Goal: Task Accomplishment & Management: Complete application form

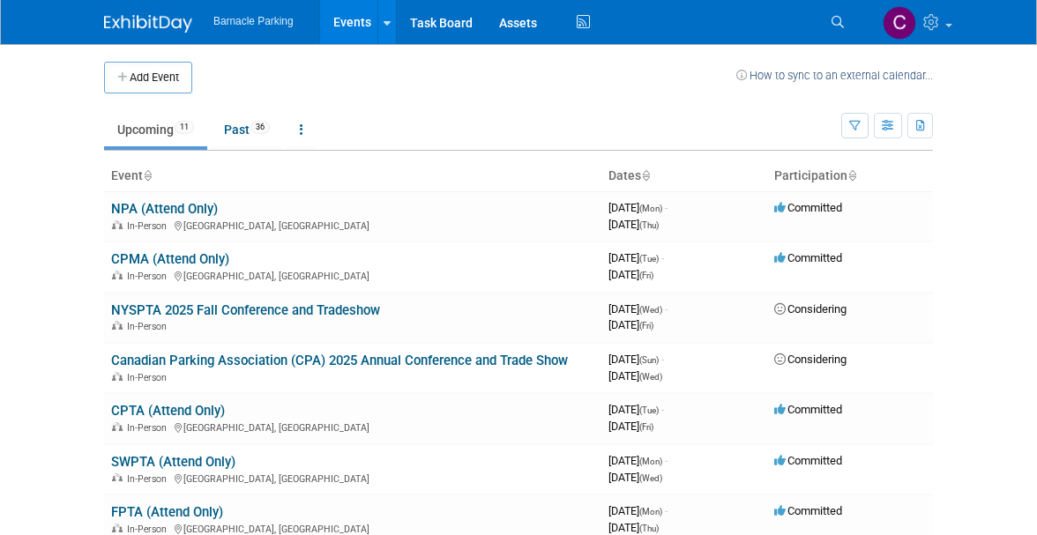
click at [162, 85] on button "Add Event" at bounding box center [148, 78] width 88 height 32
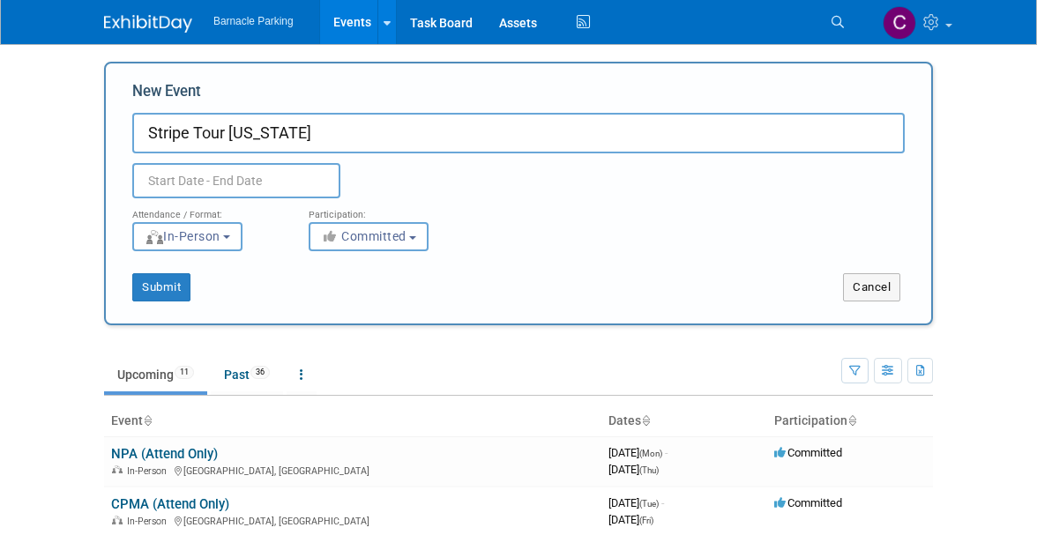
type input "Stripe Tour New York"
click at [190, 181] on input "text" at bounding box center [236, 180] width 208 height 35
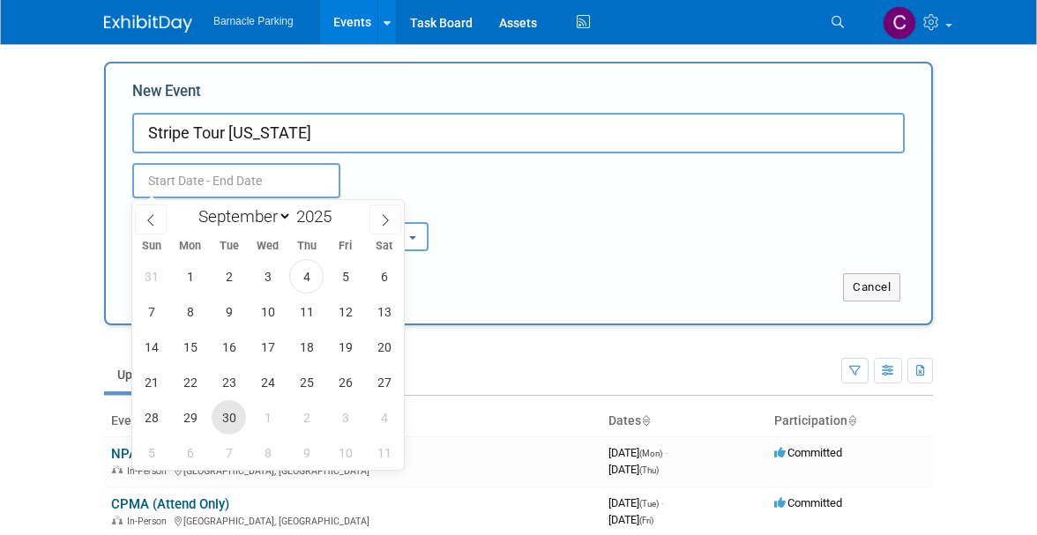
click at [224, 417] on span "30" at bounding box center [229, 417] width 34 height 34
type input "Sep 30, 2025 to Sep 30, 2025"
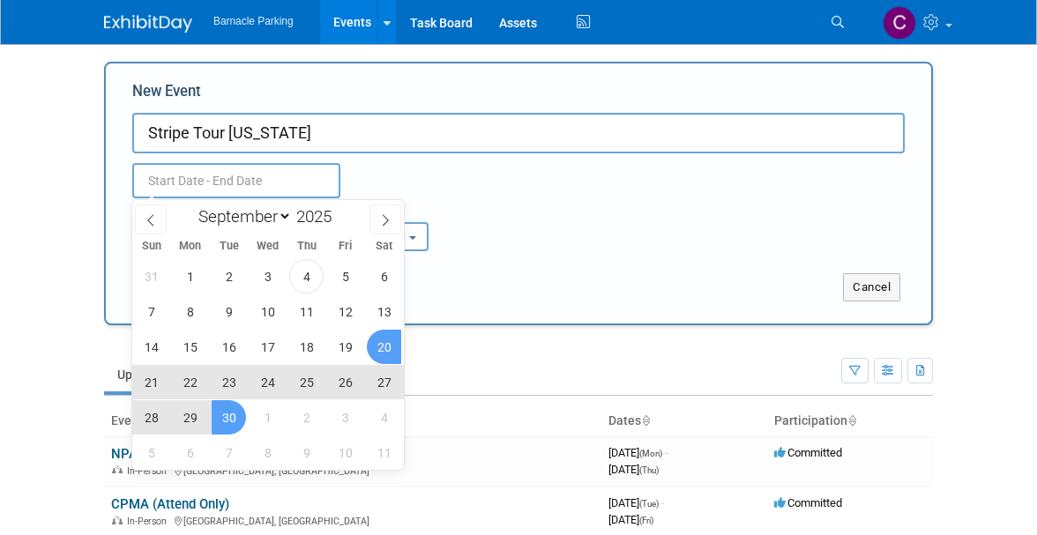
type input "Sep 30, 2025 to Sep 30, 2025"
click at [561, 286] on div "Cancel" at bounding box center [724, 287] width 413 height 28
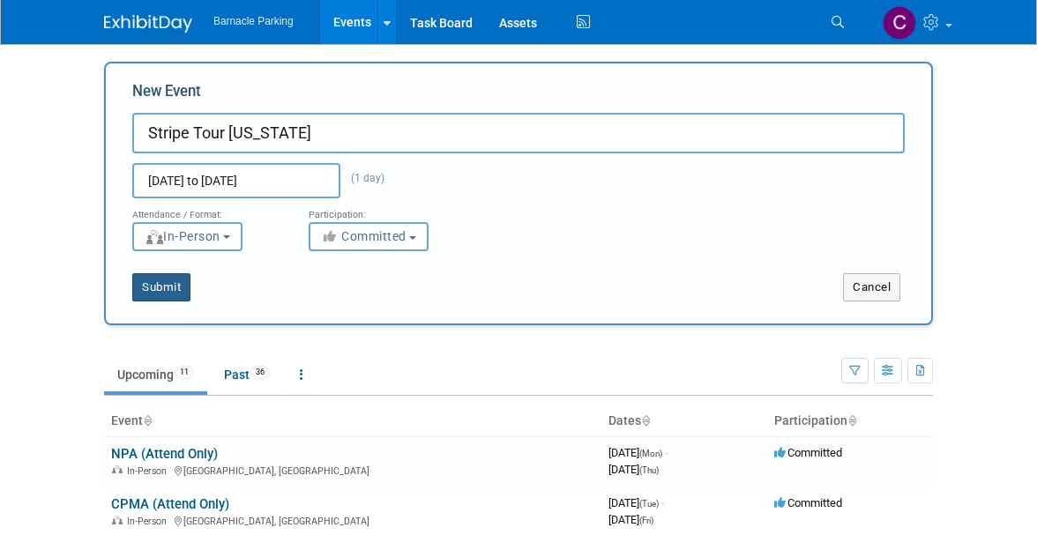
click at [156, 288] on button "Submit" at bounding box center [161, 287] width 58 height 28
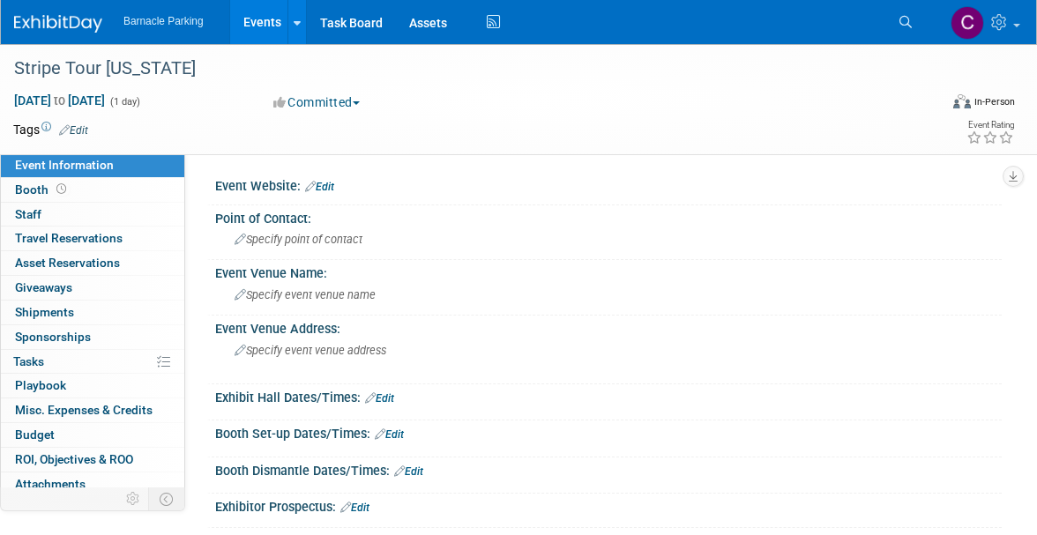
click at [263, 36] on link "Events" at bounding box center [262, 22] width 64 height 44
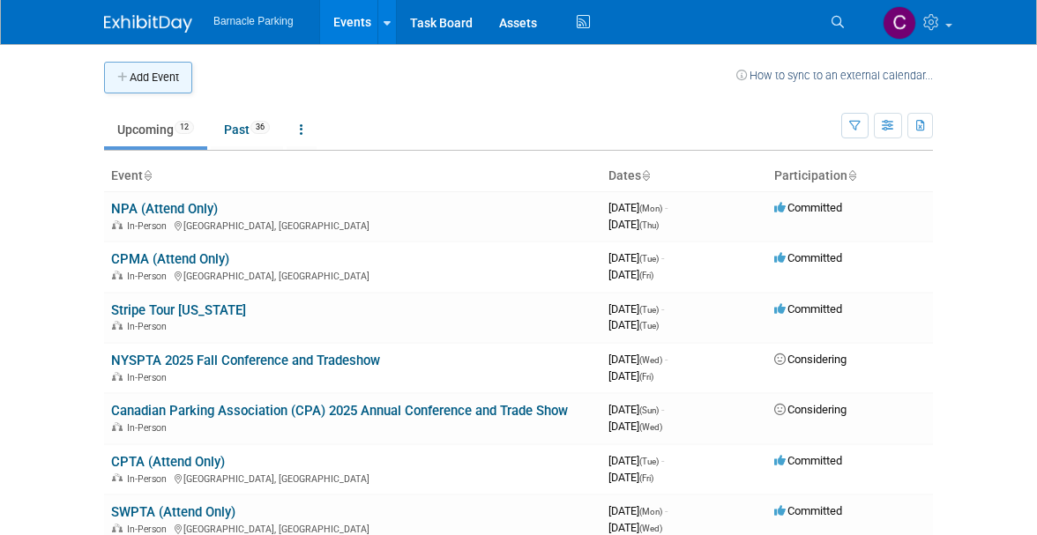
click at [161, 81] on button "Add Event" at bounding box center [148, 78] width 88 height 32
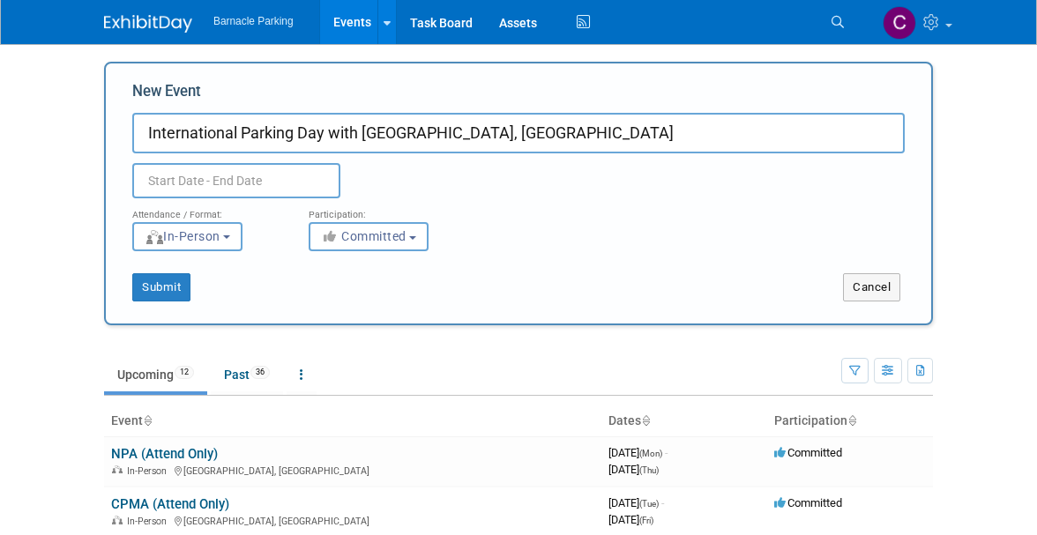
type input "International Parking Day with Allentown, PA"
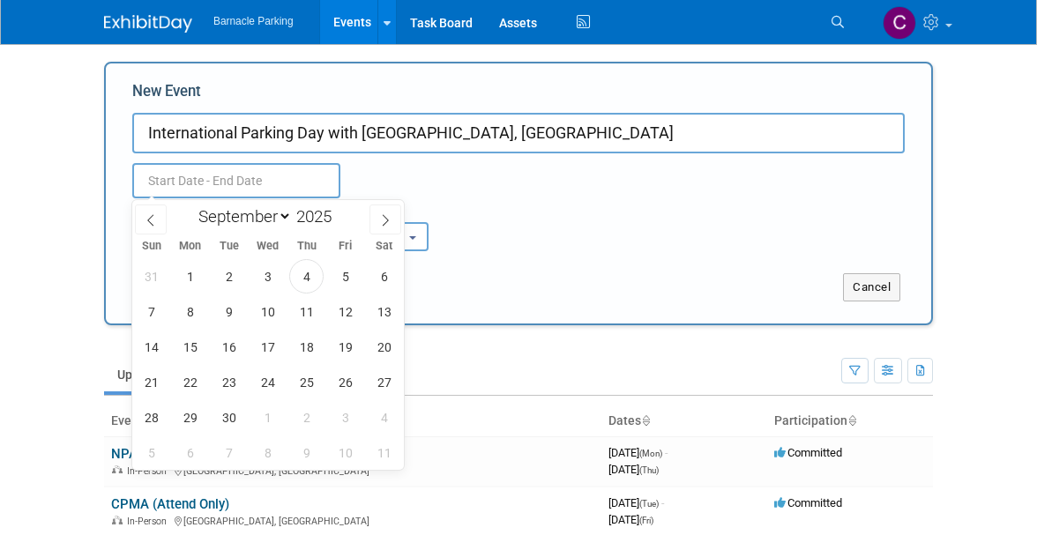
click at [279, 180] on input "text" at bounding box center [236, 180] width 208 height 35
click at [345, 348] on span "19" at bounding box center [345, 347] width 34 height 34
type input "[DATE] to [DATE]"
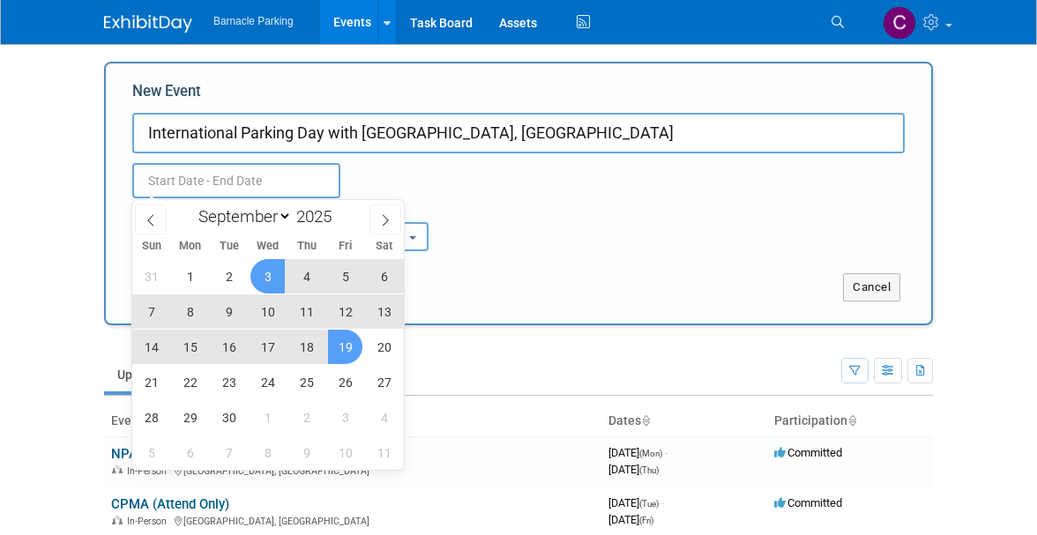
type input "[DATE] to [DATE]"
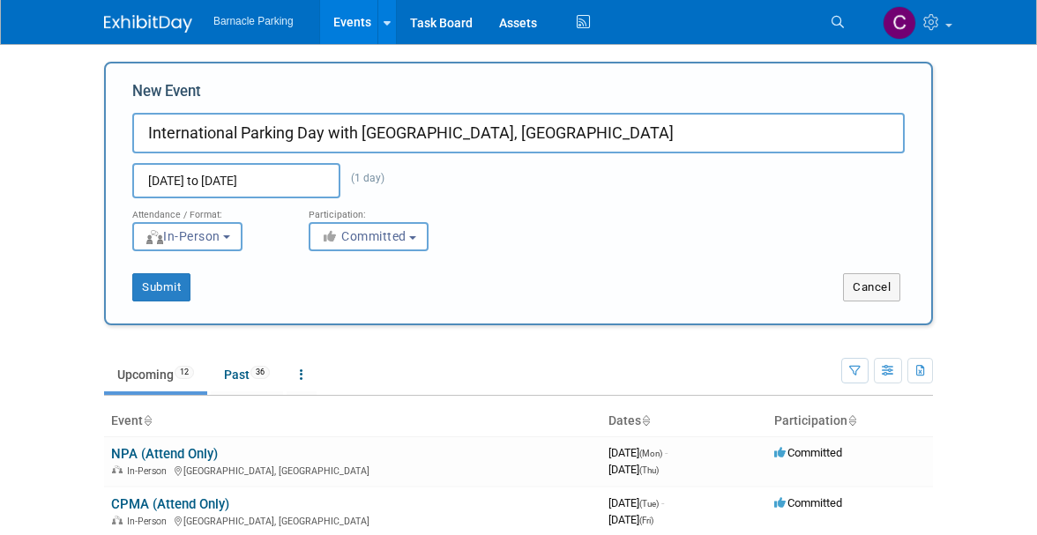
click at [485, 183] on div "Sep 19, 2025 to Sep 19, 2025 (1 day) Duplicate Event Warning" at bounding box center [518, 175] width 799 height 45
click at [161, 287] on button "Submit" at bounding box center [161, 287] width 58 height 28
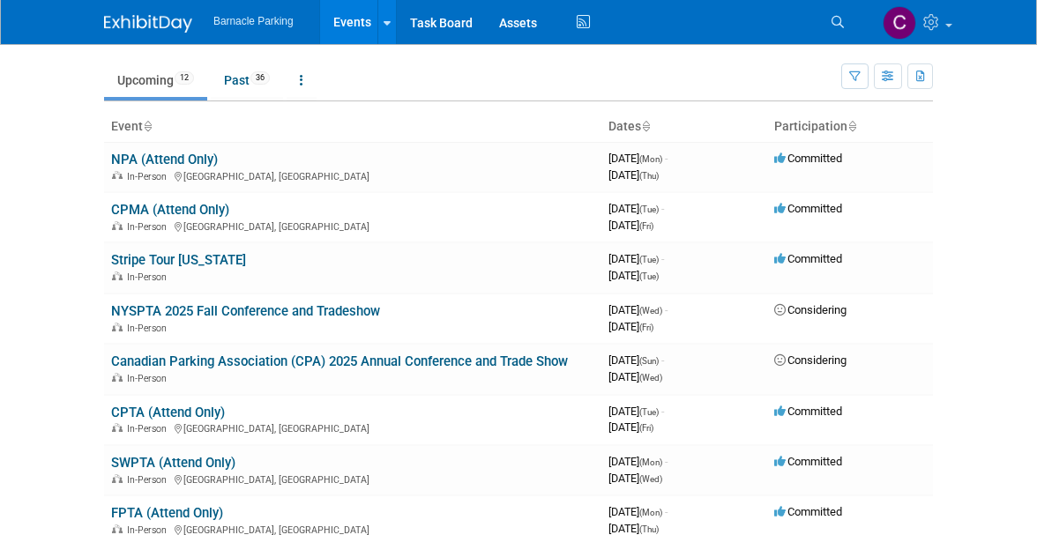
scroll to position [291, 0]
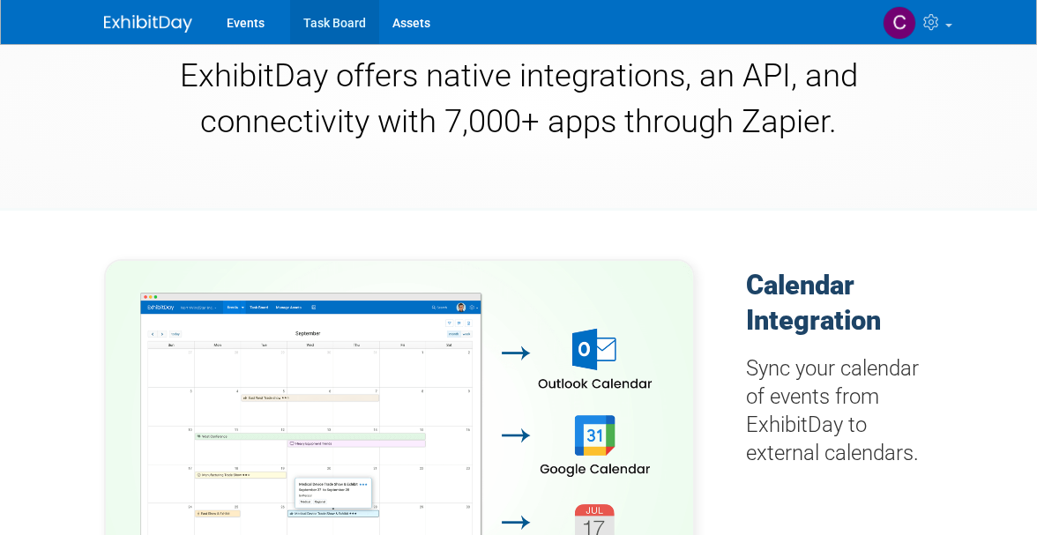
scroll to position [325, 0]
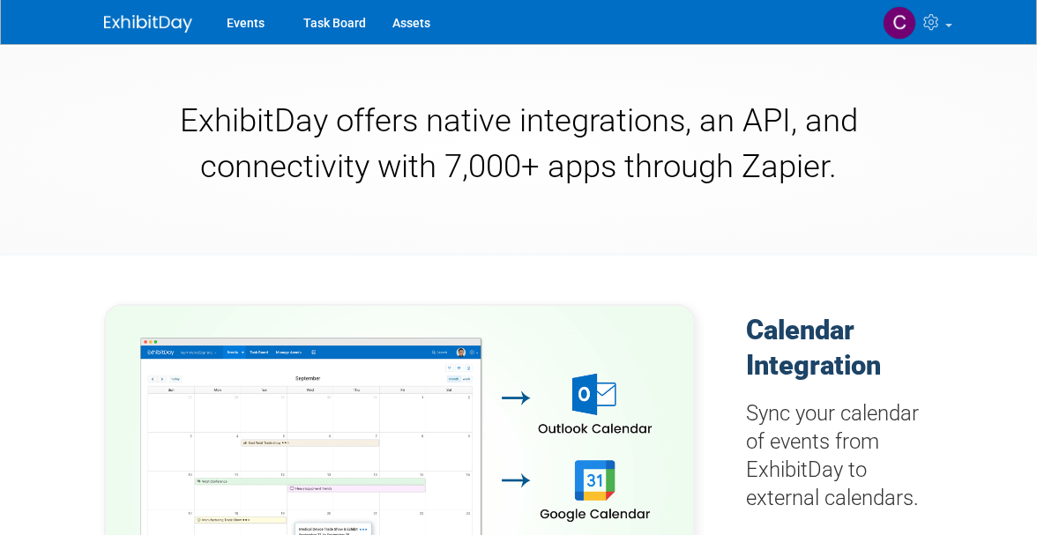
click at [130, 20] on img at bounding box center [148, 24] width 88 height 18
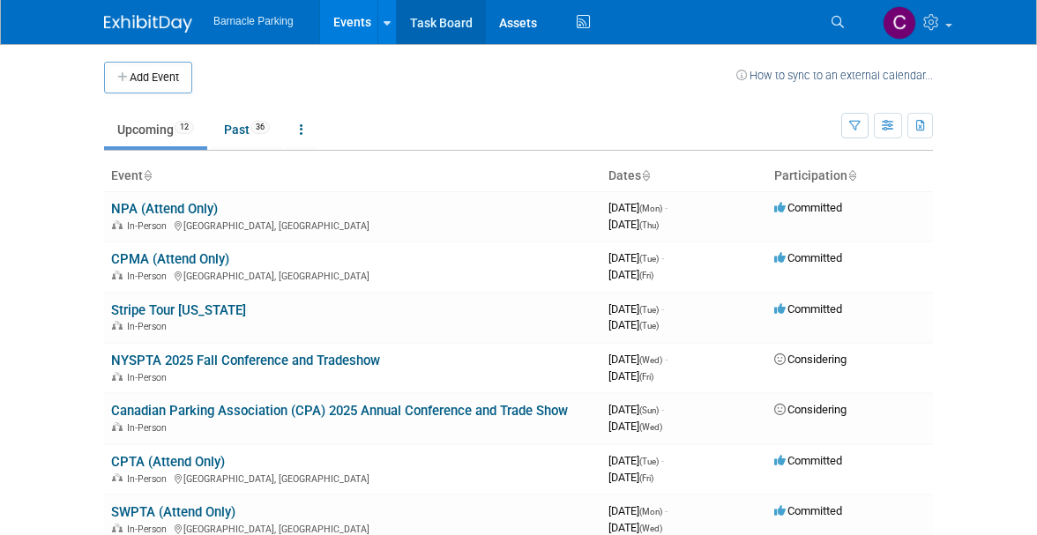
click at [431, 25] on link "Task Board" at bounding box center [441, 22] width 89 height 44
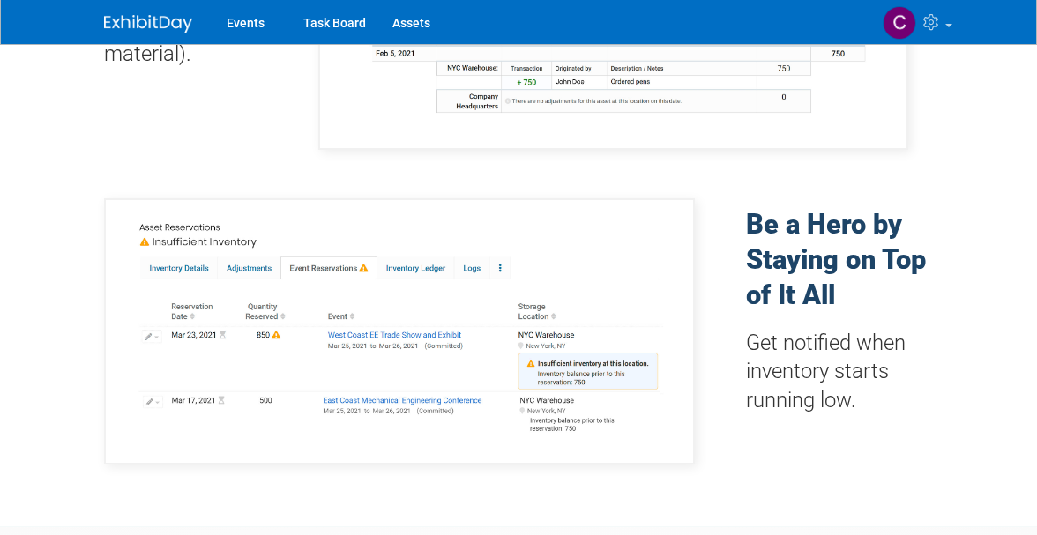
scroll to position [1127, 0]
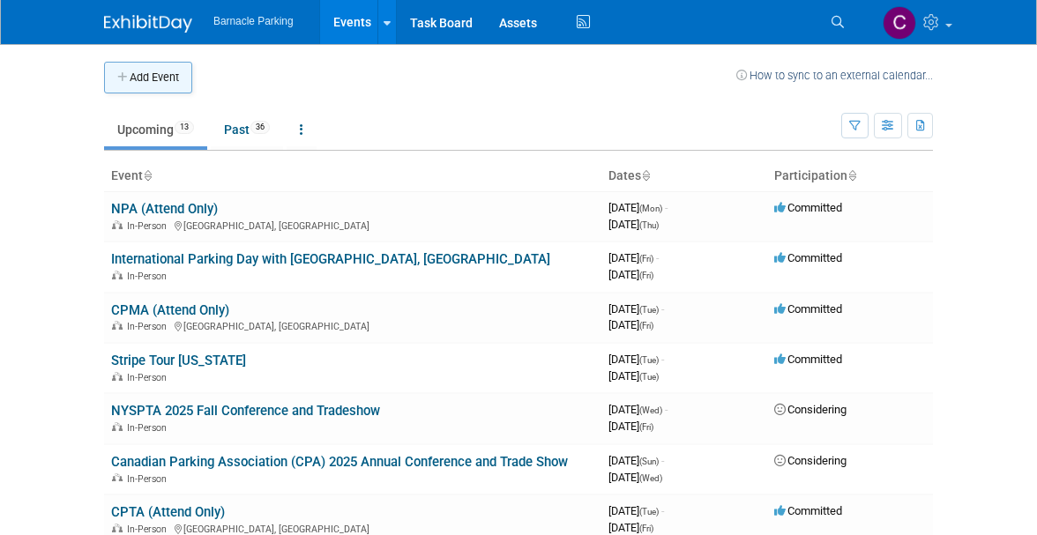
click at [147, 79] on button "Add Event" at bounding box center [148, 78] width 88 height 32
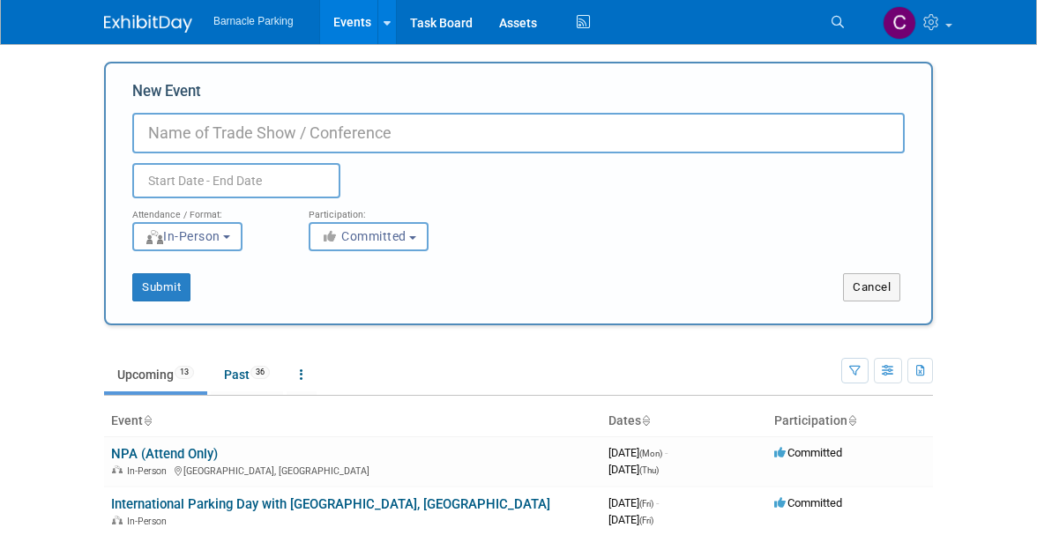
paste input "Building Owners & Managers Associaation Conference & Expo"
type input "Building Owners & Managers Associaation Conference & Expo"
click at [254, 184] on input "text" at bounding box center [236, 180] width 208 height 35
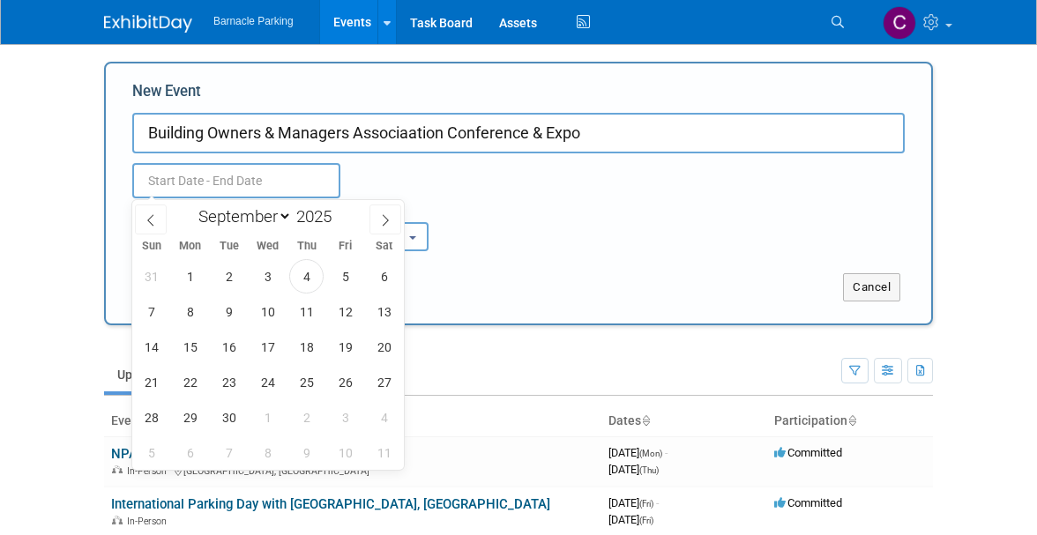
scroll to position [2, 0]
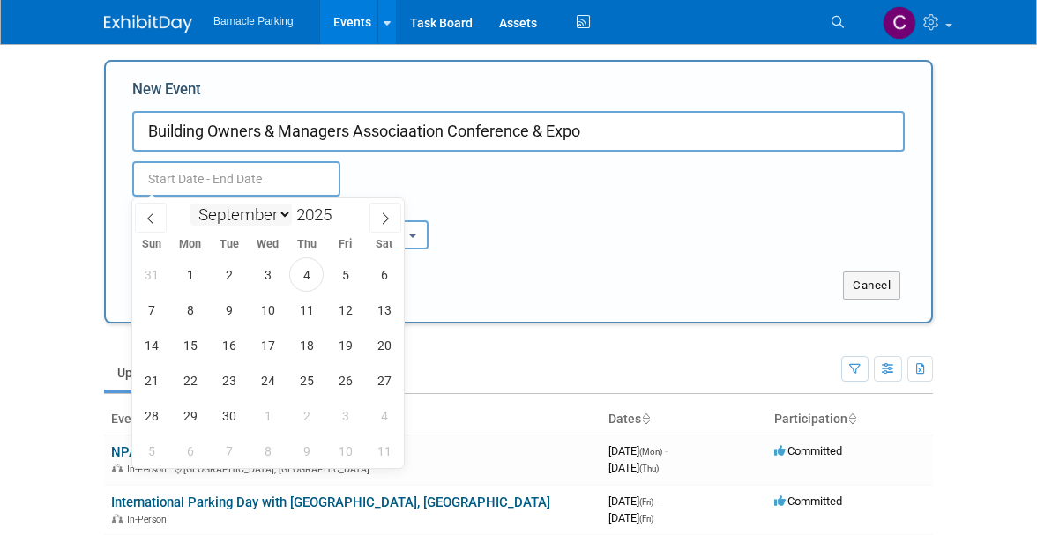
select select "5"
click at [328, 215] on input "2025" at bounding box center [318, 215] width 53 height 20
click at [317, 220] on input "2025" at bounding box center [318, 215] width 53 height 20
drag, startPoint x: 329, startPoint y: 214, endPoint x: 339, endPoint y: 214, distance: 10.6
click at [339, 214] on div "2025" at bounding box center [318, 215] width 53 height 20
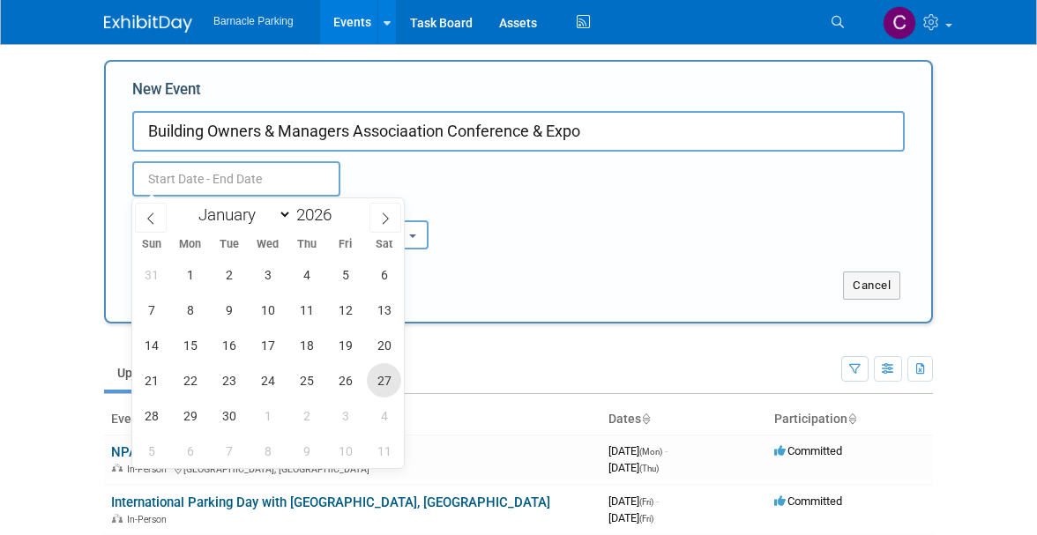
type input "2026"
click at [379, 384] on span "27" at bounding box center [384, 380] width 34 height 34
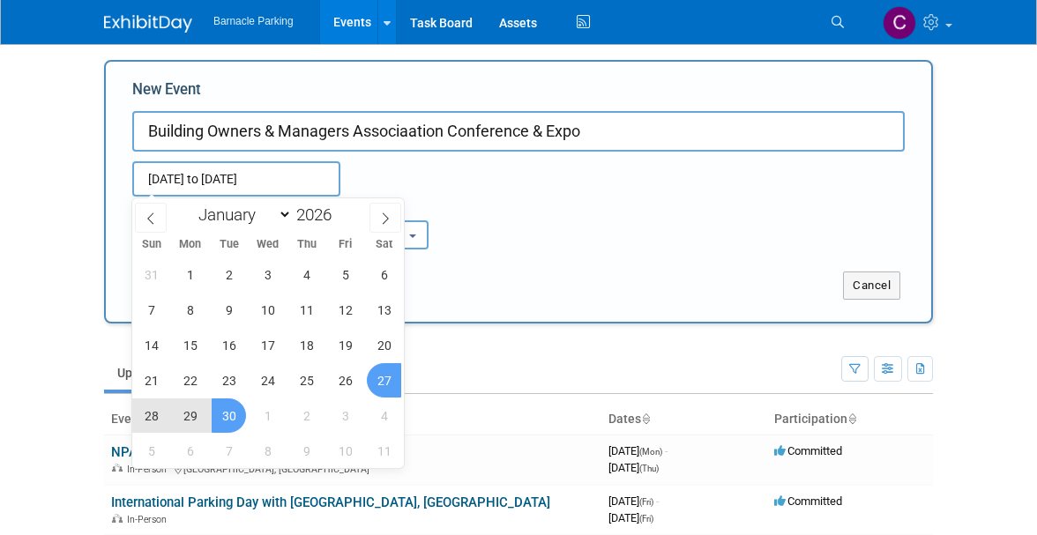
click at [229, 417] on span "30" at bounding box center [229, 416] width 34 height 34
type input "Jun 27, 2026 to Jun 30, 2026"
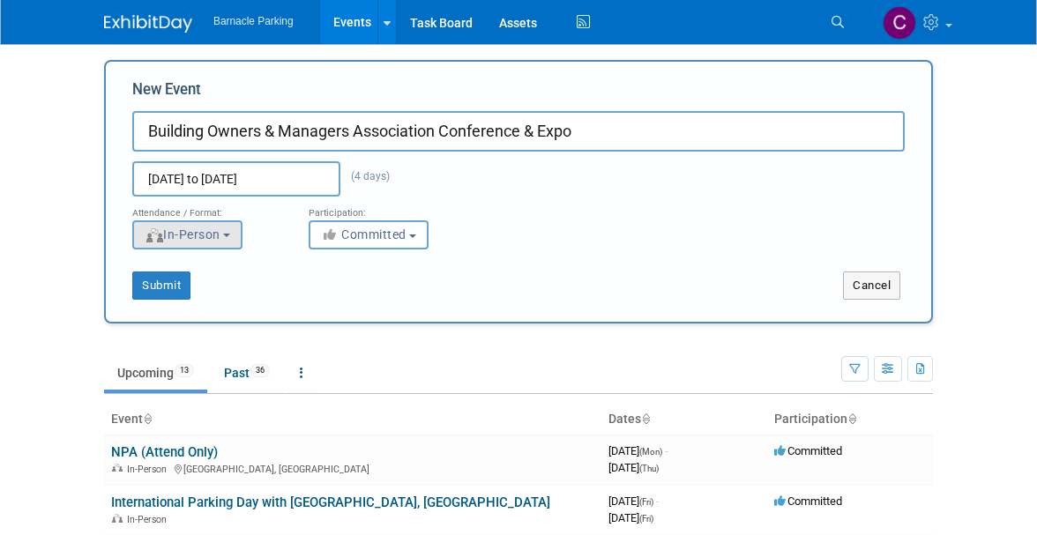
type input "Building Owners & Managers Association Conference & Expo"
click at [220, 239] on span "In-Person" at bounding box center [183, 234] width 76 height 14
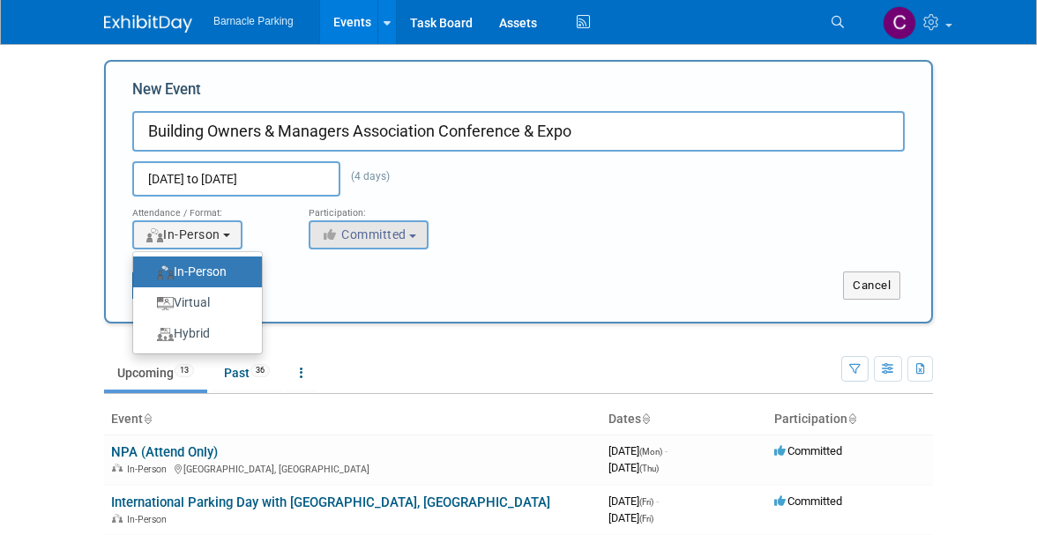
click at [379, 239] on span "Committed" at bounding box center [364, 234] width 86 height 14
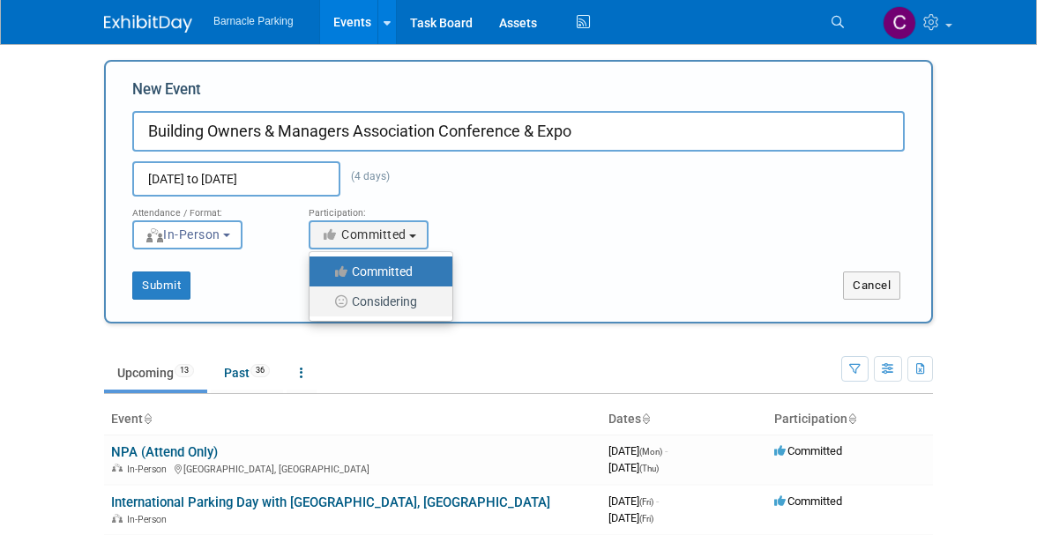
click at [381, 297] on label "Considering" at bounding box center [376, 301] width 116 height 23
click at [325, 297] on input "Considering" at bounding box center [319, 301] width 11 height 11
select select "2"
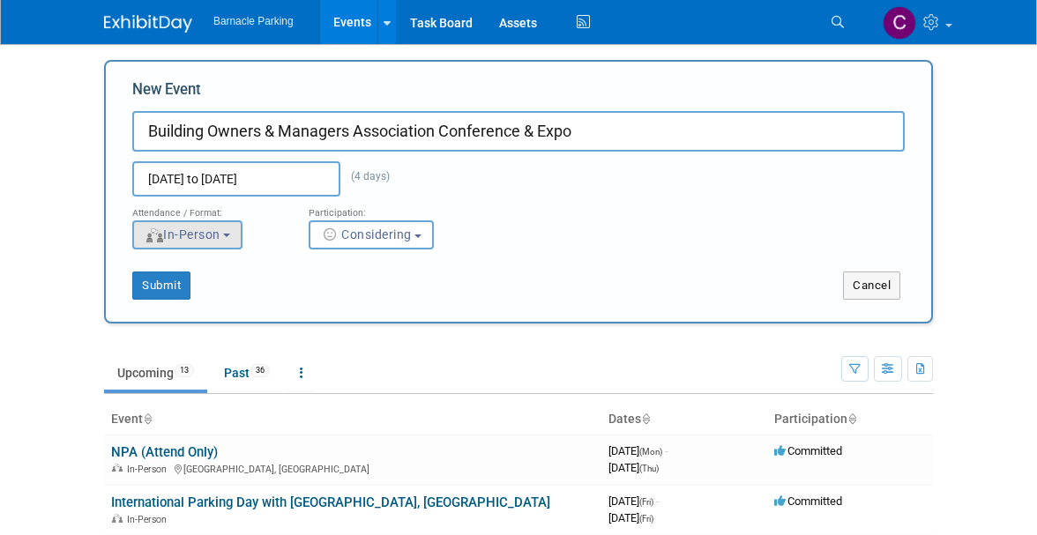
click at [215, 227] on span "In-Person" at bounding box center [183, 234] width 76 height 14
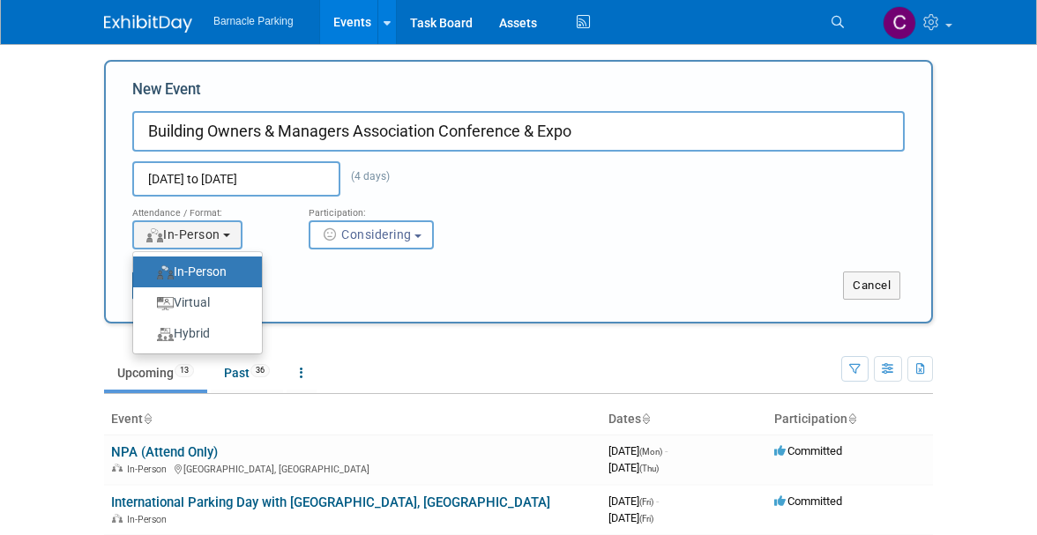
click at [547, 197] on div "Attendance / Format: <img src="https://www.exhibitday.com/Images/Format-InPerso…" at bounding box center [518, 223] width 799 height 53
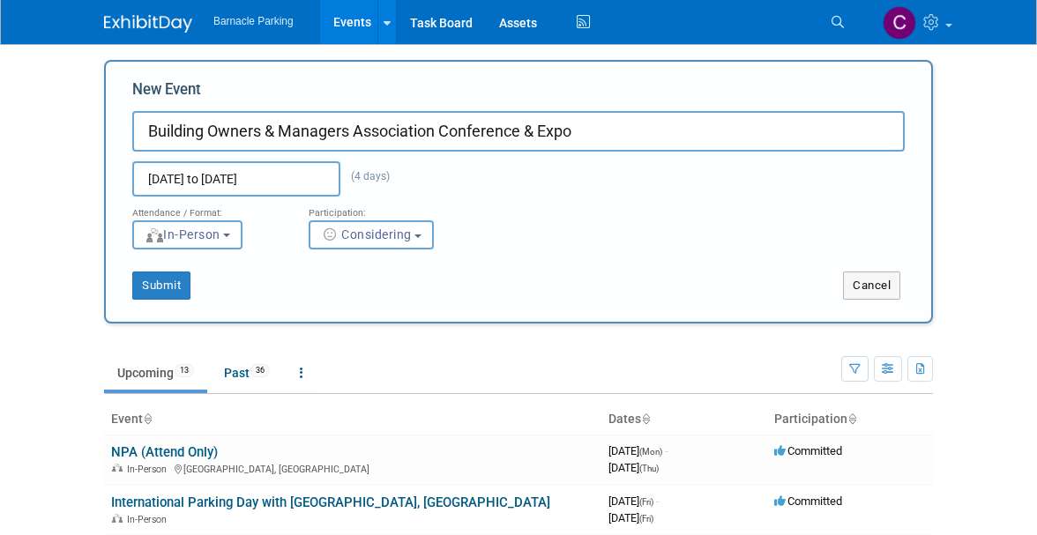
click at [148, 130] on input "Building Owners & Managers Association Conference & Expo" at bounding box center [518, 131] width 772 height 41
type input "BOMA Building Owners & Managers Association Conference & Expo"
click at [173, 280] on button "Submit" at bounding box center [161, 286] width 58 height 28
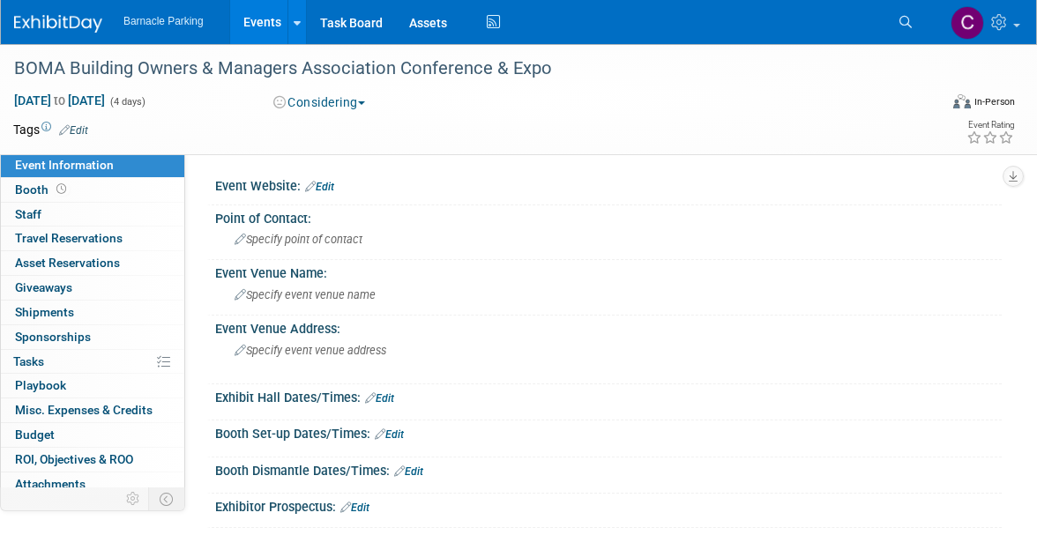
click at [365, 96] on button "Considering" at bounding box center [319, 102] width 105 height 18
drag, startPoint x: 455, startPoint y: 95, endPoint x: 393, endPoint y: 83, distance: 62.9
click at [455, 95] on div "Considering Committed Considering Not Going" at bounding box center [423, 102] width 312 height 19
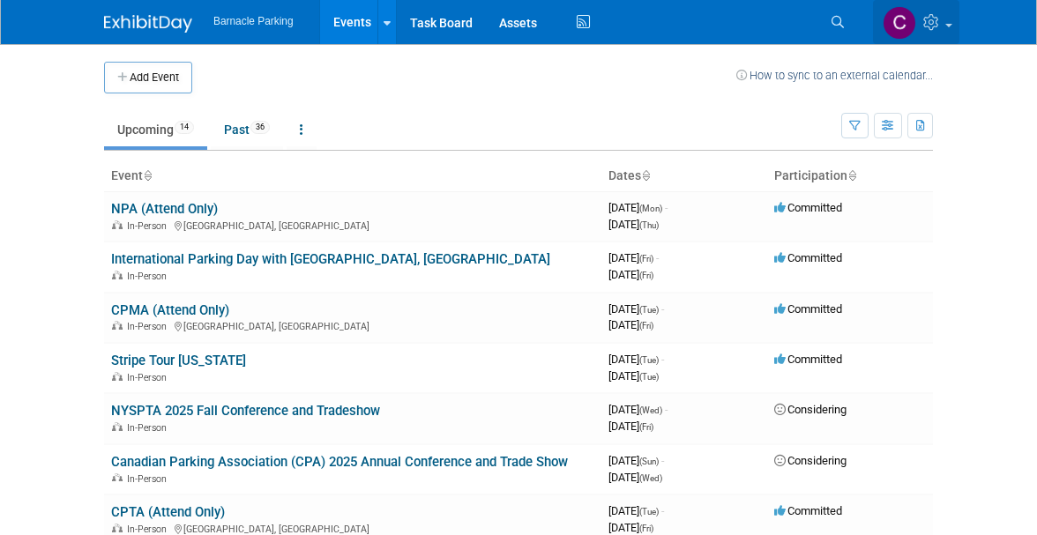
click at [945, 24] on span at bounding box center [948, 26] width 7 height 4
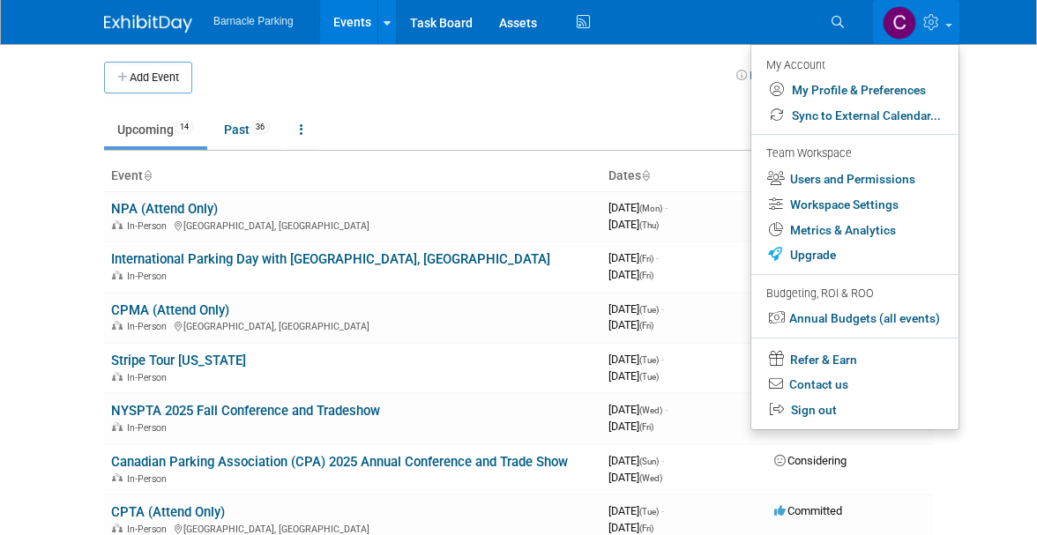
click at [984, 78] on body "Barnacle Parking Events Add Event Bulk Upload Events Shareable Event Boards Rec…" at bounding box center [518, 267] width 1037 height 535
